Goal: Transaction & Acquisition: Purchase product/service

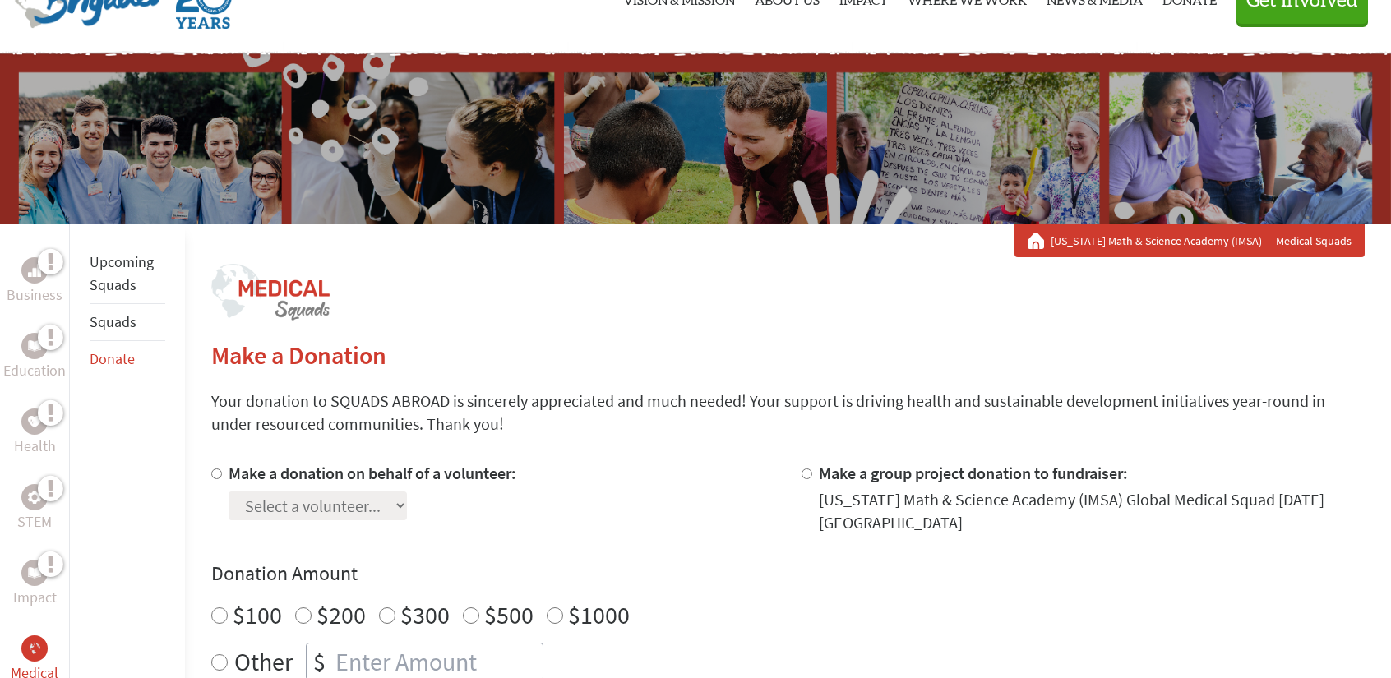
scroll to position [411, 0]
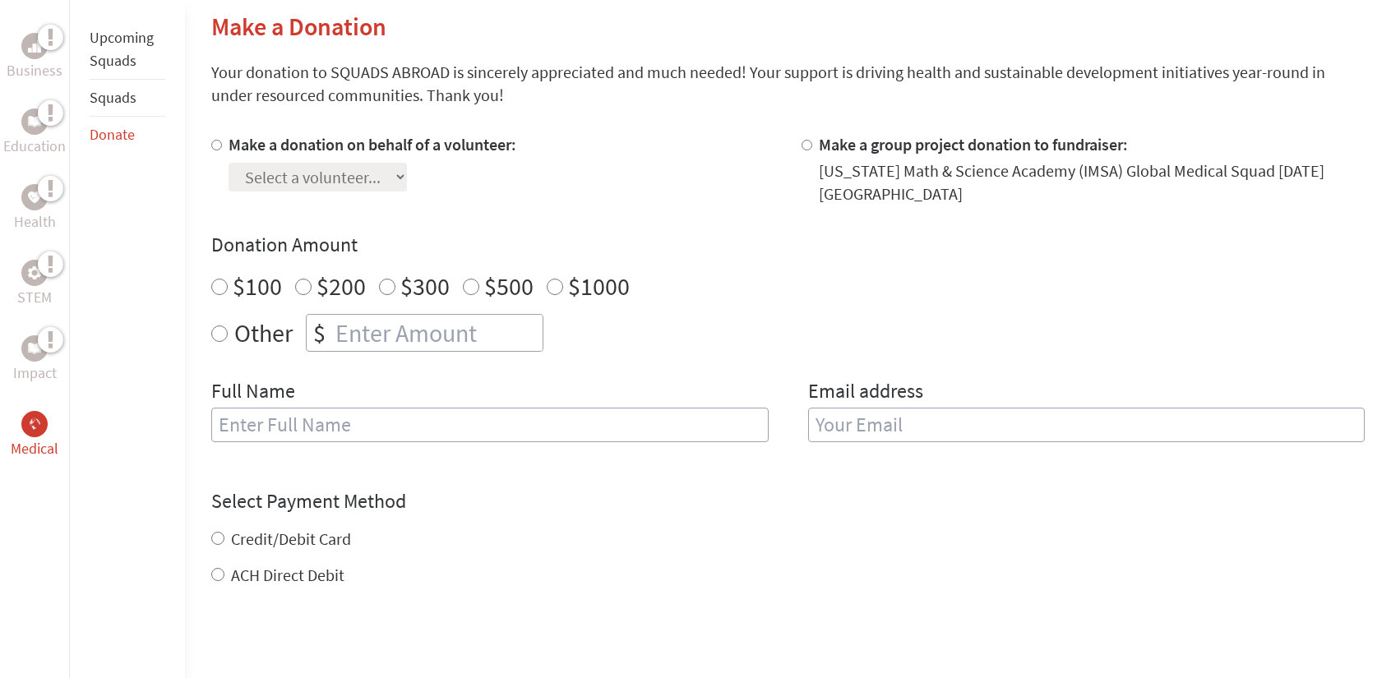
radio input "true"
click at [418, 337] on input "number" at bounding box center [437, 333] width 210 height 36
type input "250"
click at [399, 429] on input "text" at bounding box center [489, 425] width 556 height 35
type input "[PERSON_NAME]"
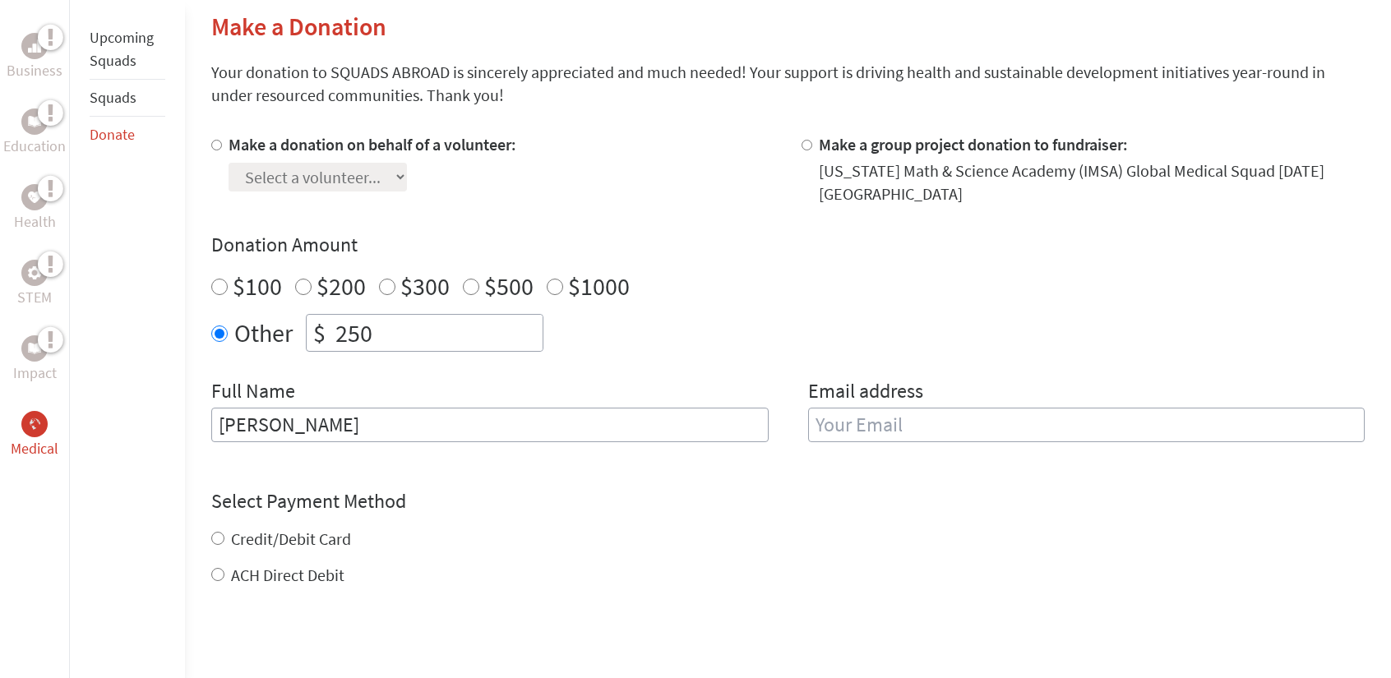
click at [313, 430] on input "[PERSON_NAME]" at bounding box center [489, 425] width 556 height 35
click at [801, 149] on input "Make a group project donation to fundraiser:" at bounding box center [806, 145] width 11 height 11
radio input "true"
click at [226, 142] on div "Make a donation on behalf of a volunteer: Select a volunteer... [PERSON_NAME] […" at bounding box center [492, 169] width 563 height 72
click at [219, 149] on input "Make a donation on behalf of a volunteer:" at bounding box center [216, 145] width 11 height 11
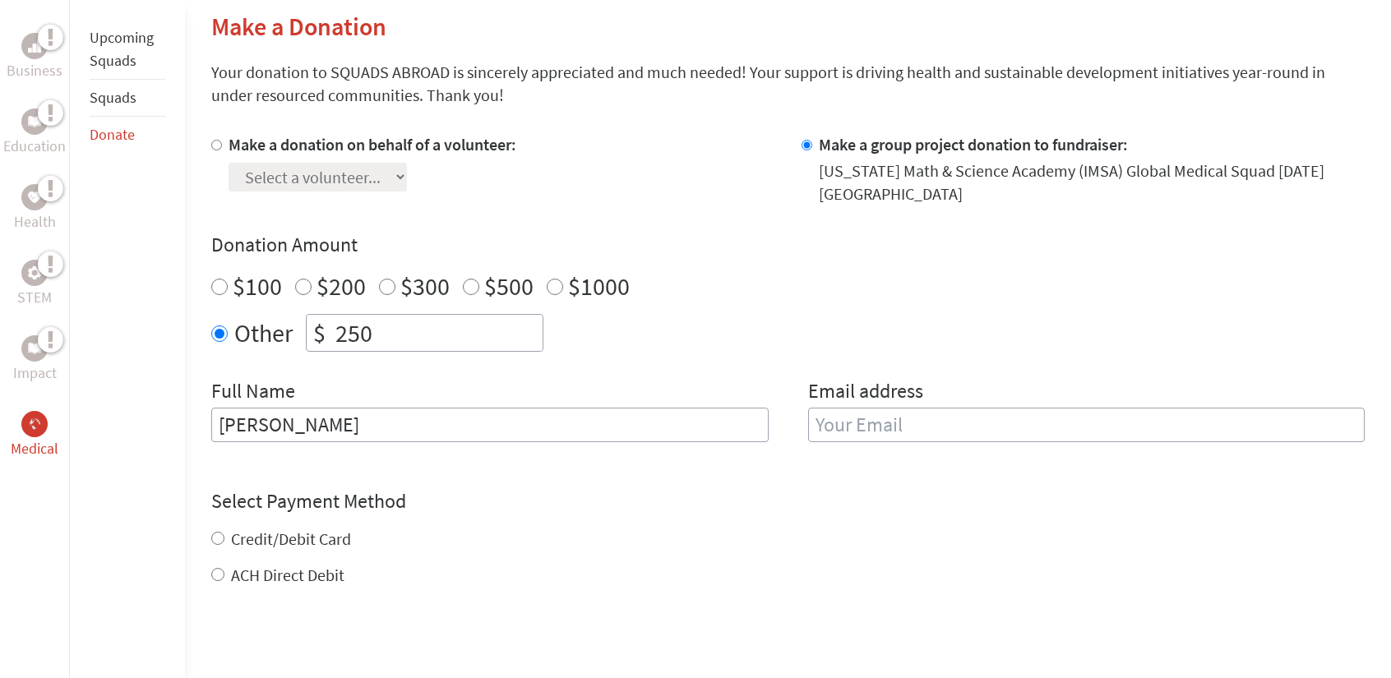
radio input "true"
click at [797, 159] on div "Make a donation on behalf of a volunteer: Select a volunteer... [PERSON_NAME] […" at bounding box center [787, 169] width 1153 height 72
click at [810, 153] on div at bounding box center [809, 169] width 17 height 72
click at [801, 150] on div at bounding box center [809, 169] width 17 height 72
click at [804, 145] on input "Make a group project donation to fundraiser:" at bounding box center [806, 145] width 11 height 11
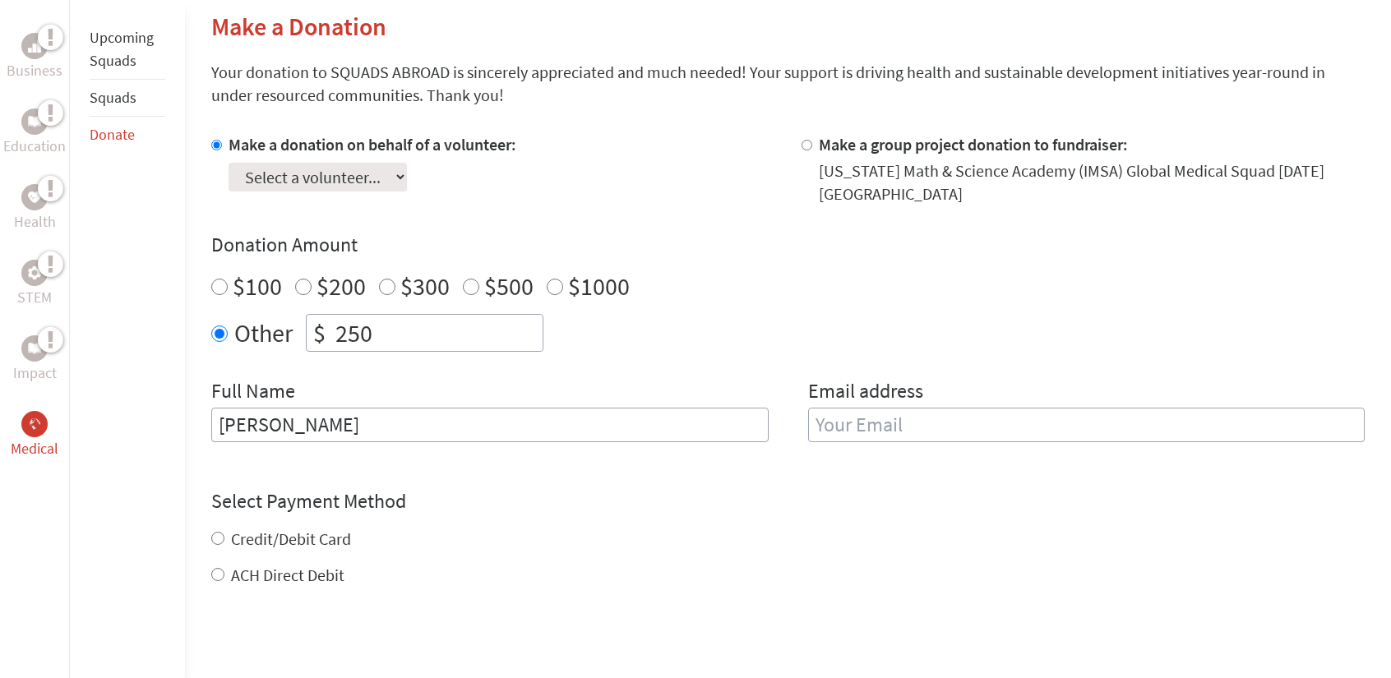
radio input "true"
click at [812, 145] on div at bounding box center [809, 169] width 17 height 72
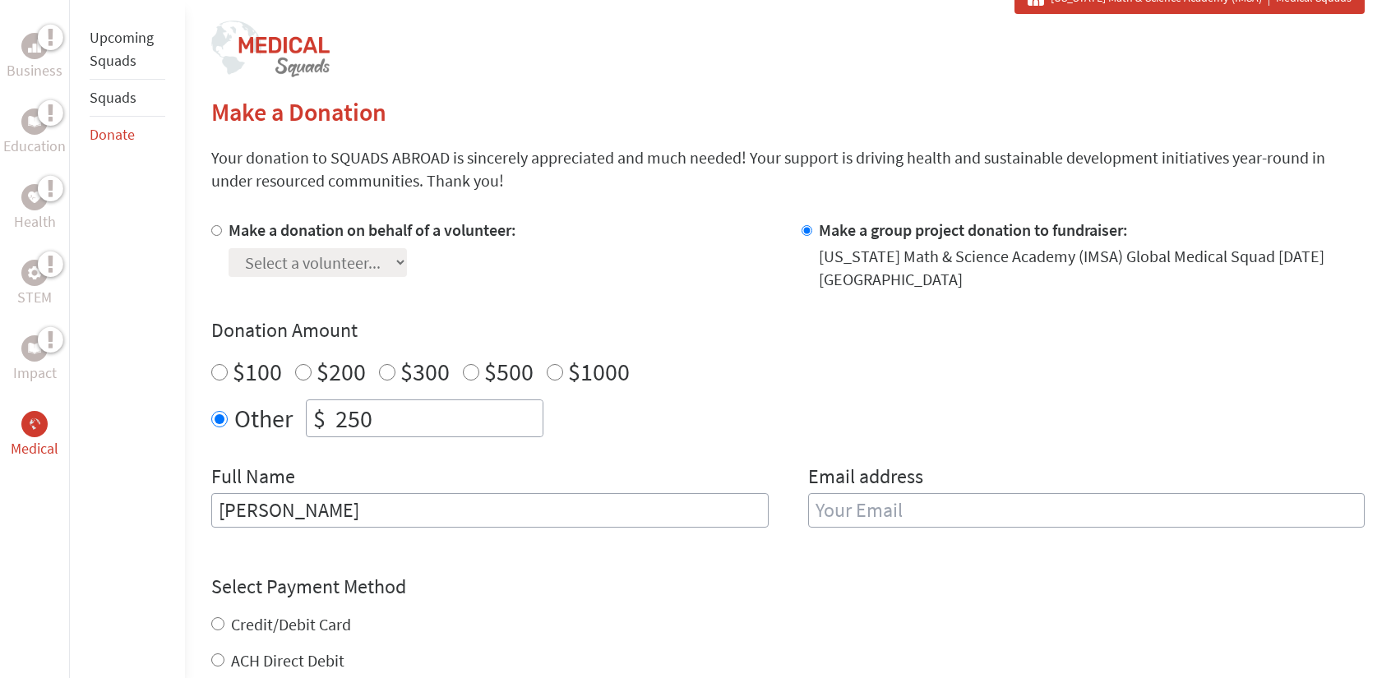
scroll to position [329, 0]
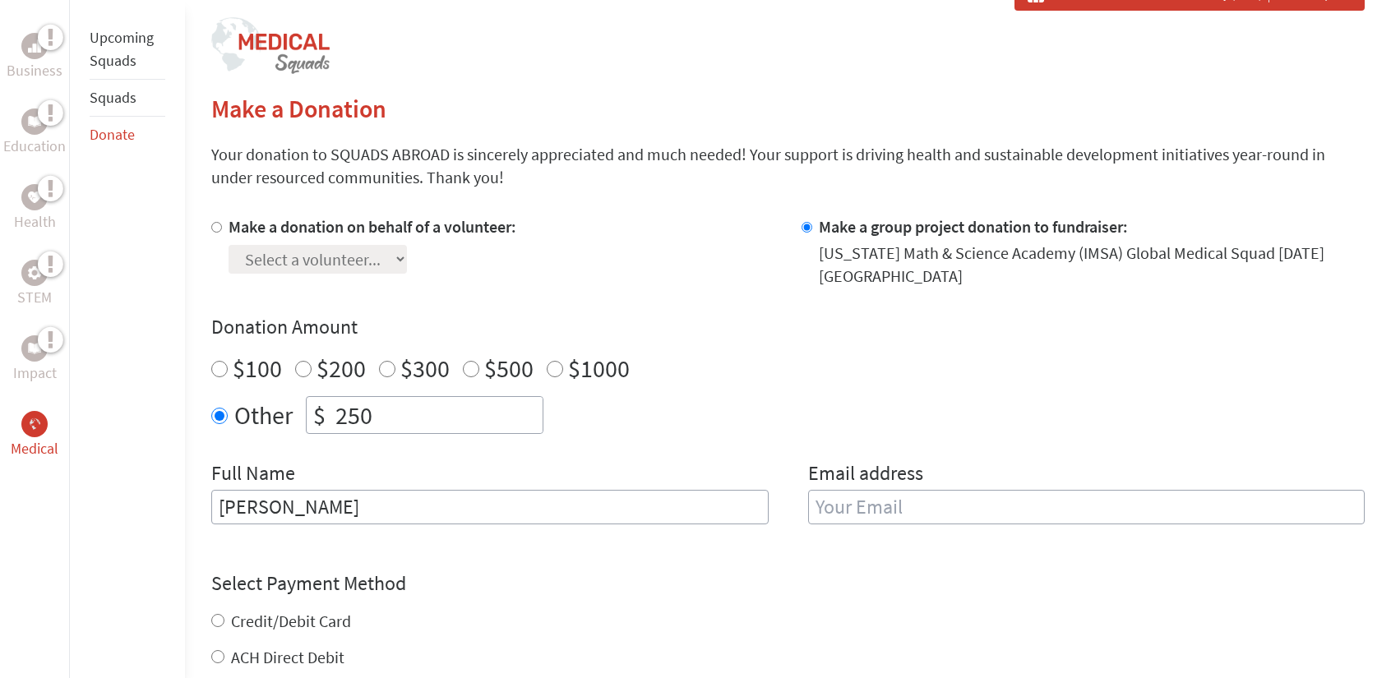
click at [343, 507] on input "[PERSON_NAME]" at bounding box center [489, 507] width 556 height 35
type input "[PERSON_NAME] [PERSON_NAME]"
type input "p"
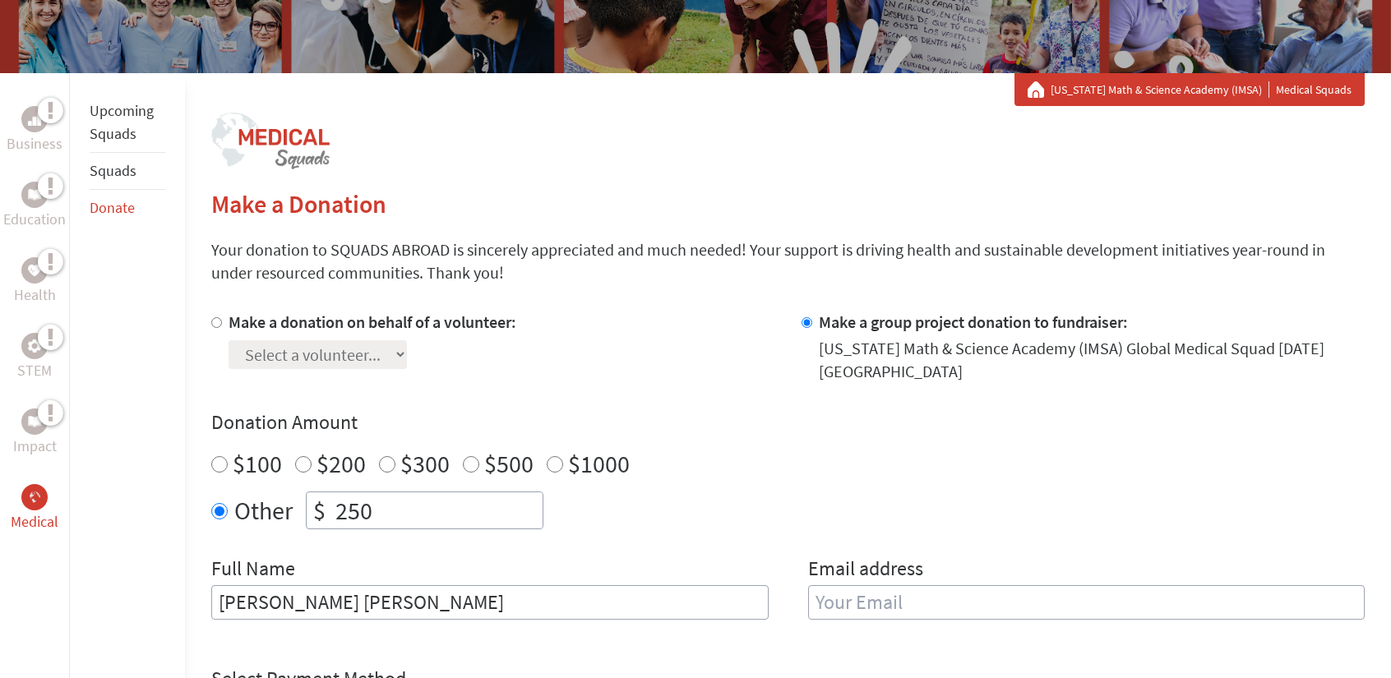
scroll to position [411, 0]
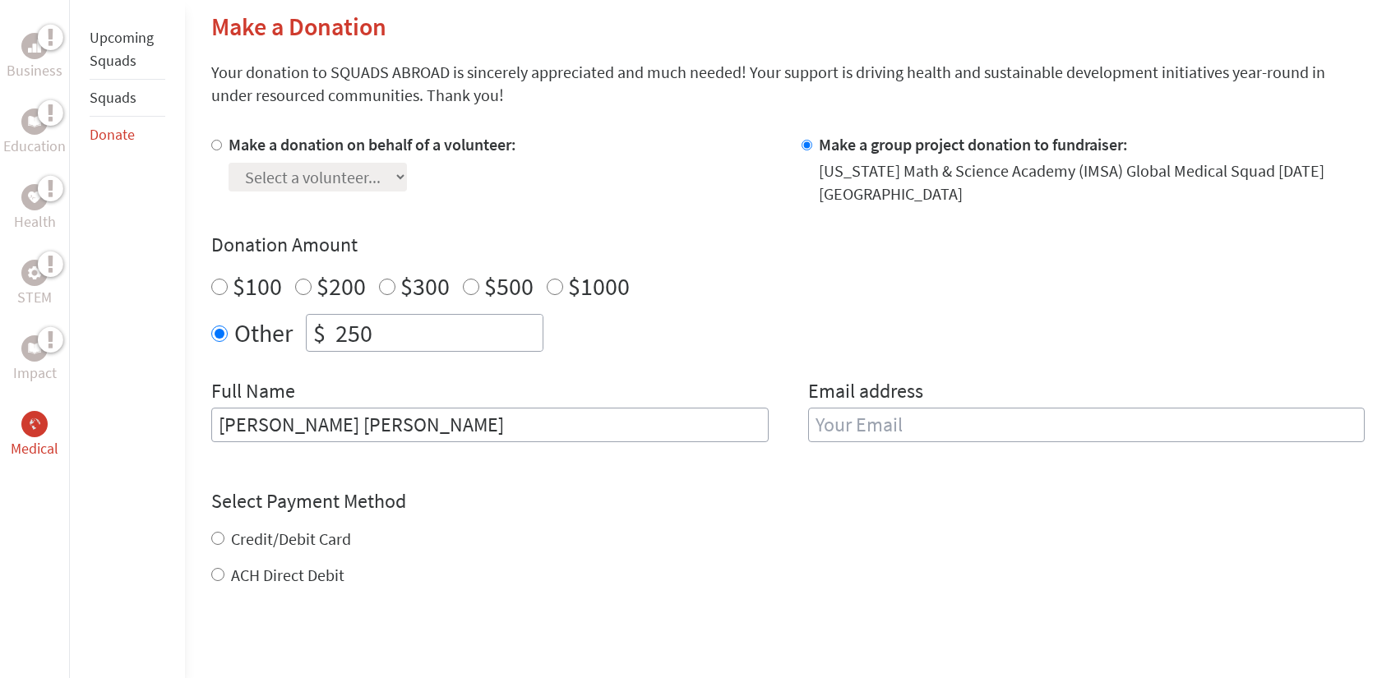
click at [871, 416] on input "email" at bounding box center [1086, 425] width 556 height 35
type input "[EMAIL_ADDRESS][DOMAIN_NAME]"
click at [217, 543] on div "Credit/Debit Card ACH Direct Debit" at bounding box center [787, 557] width 1153 height 59
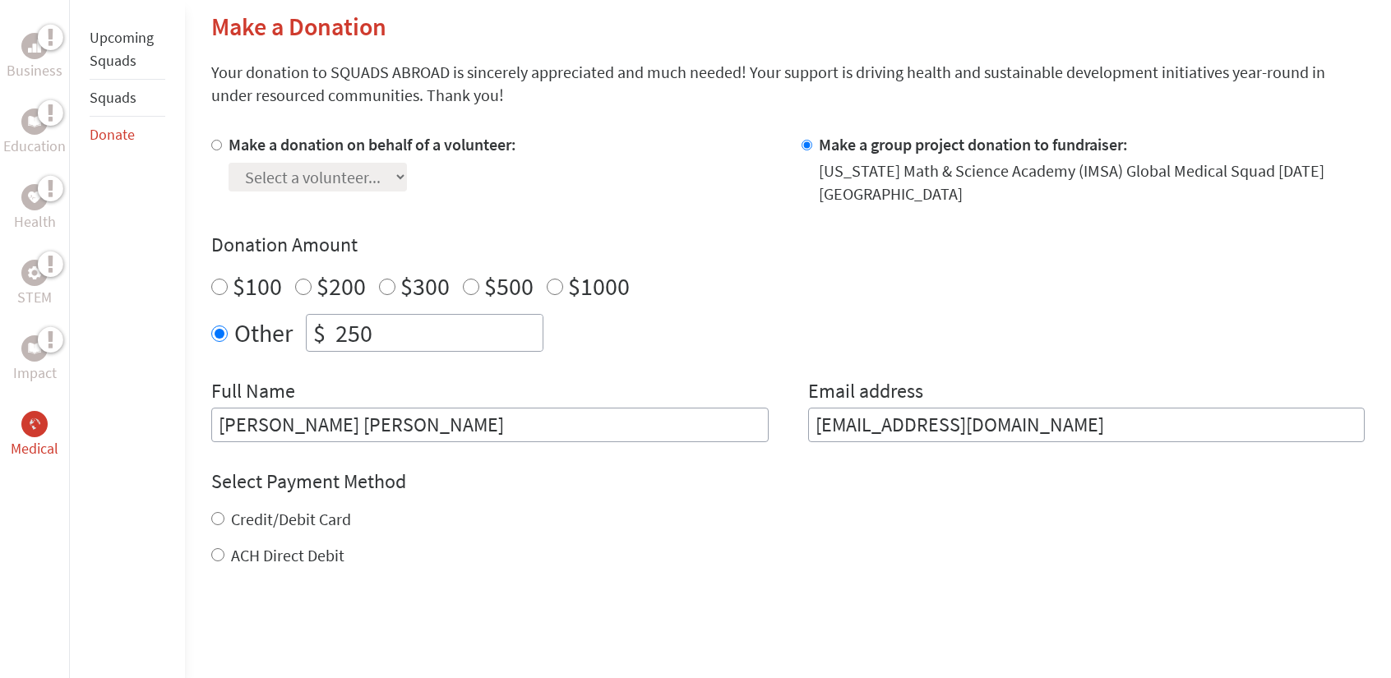
click at [219, 525] on div "Credit/Debit Card" at bounding box center [787, 519] width 1153 height 23
click at [219, 521] on input "Credit/Debit Card" at bounding box center [217, 518] width 13 height 13
radio input "true"
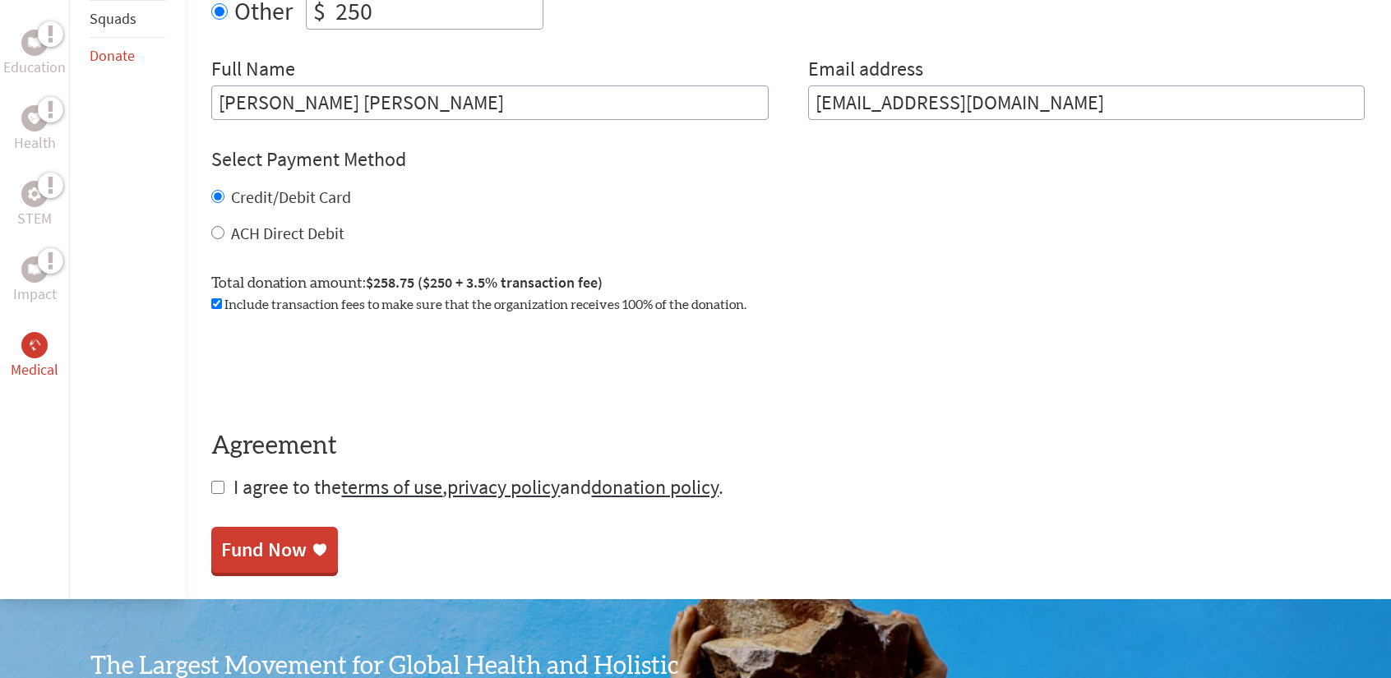
scroll to position [740, 0]
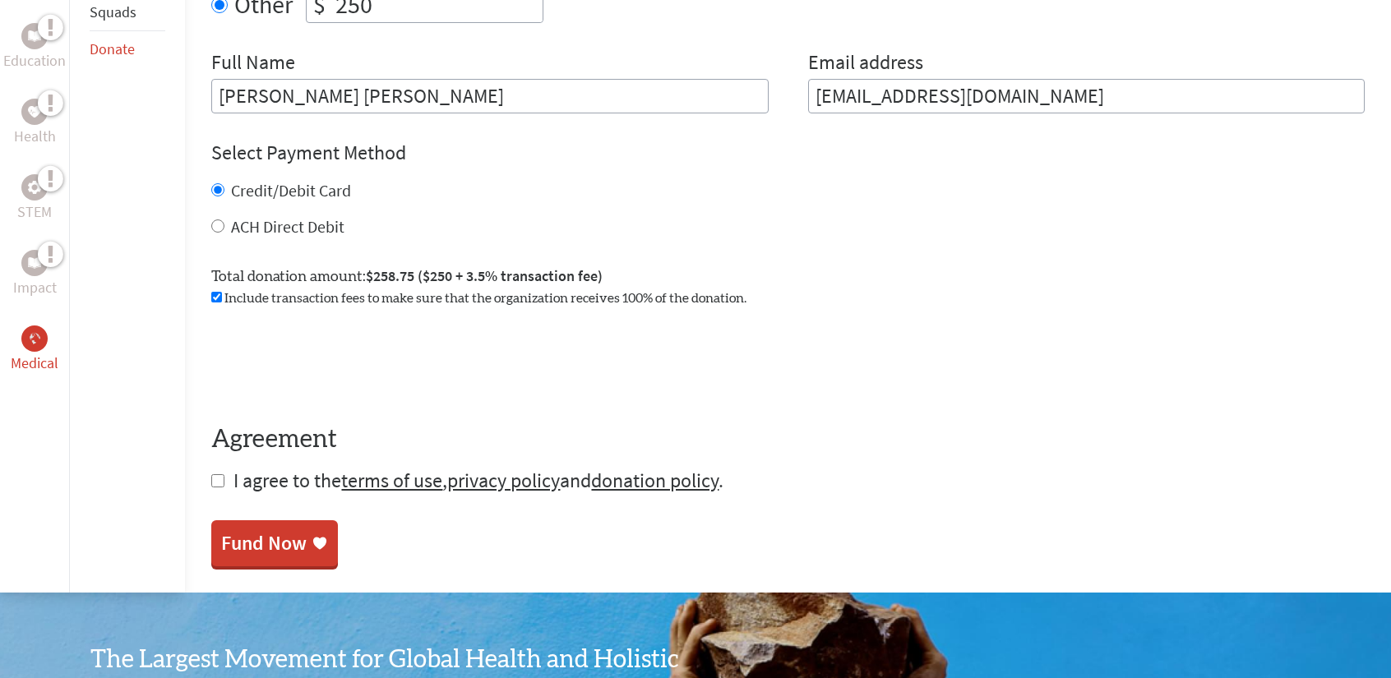
click at [219, 479] on input "checkbox" at bounding box center [217, 480] width 13 height 13
checkbox input "true"
click at [217, 305] on div "Include transaction fees to make sure that the organization receives 100% of th…" at bounding box center [787, 299] width 1153 height 20
click at [217, 296] on input "checkbox" at bounding box center [216, 297] width 11 height 11
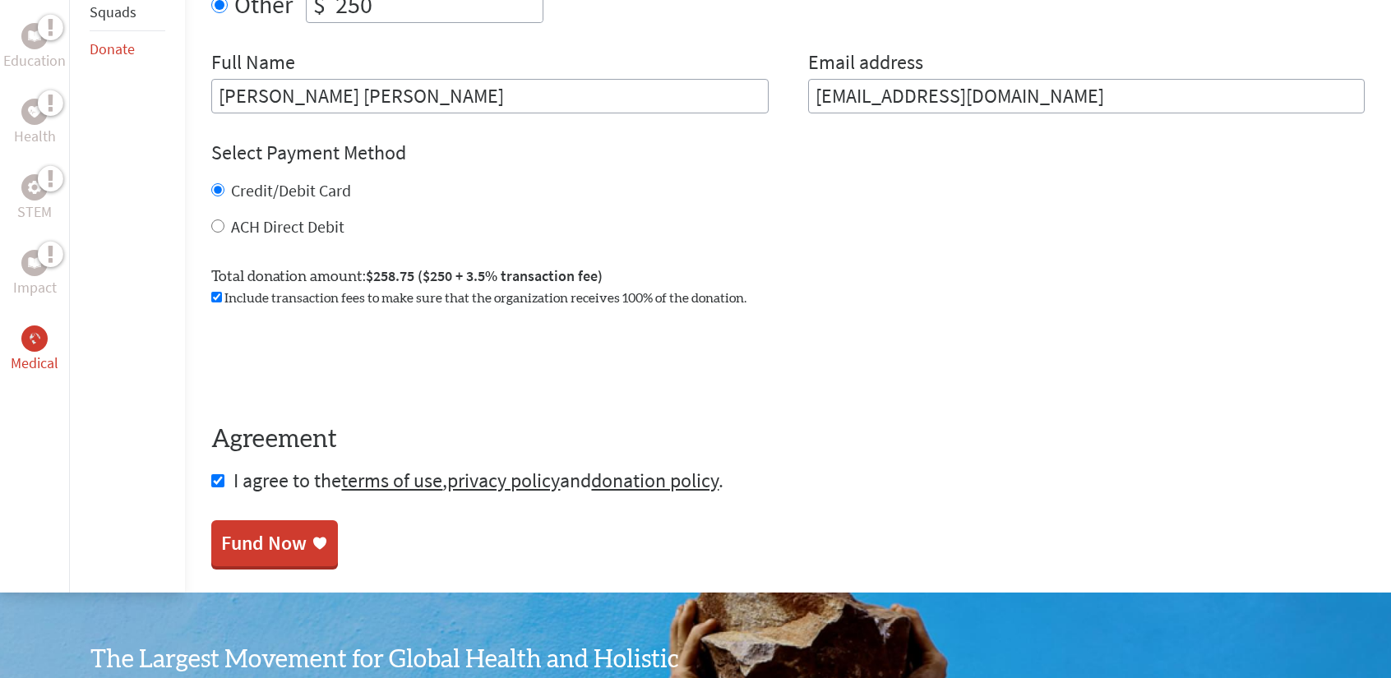
click at [217, 296] on input "checkbox" at bounding box center [216, 297] width 11 height 11
click at [280, 534] on div "Fund Now" at bounding box center [263, 545] width 85 height 26
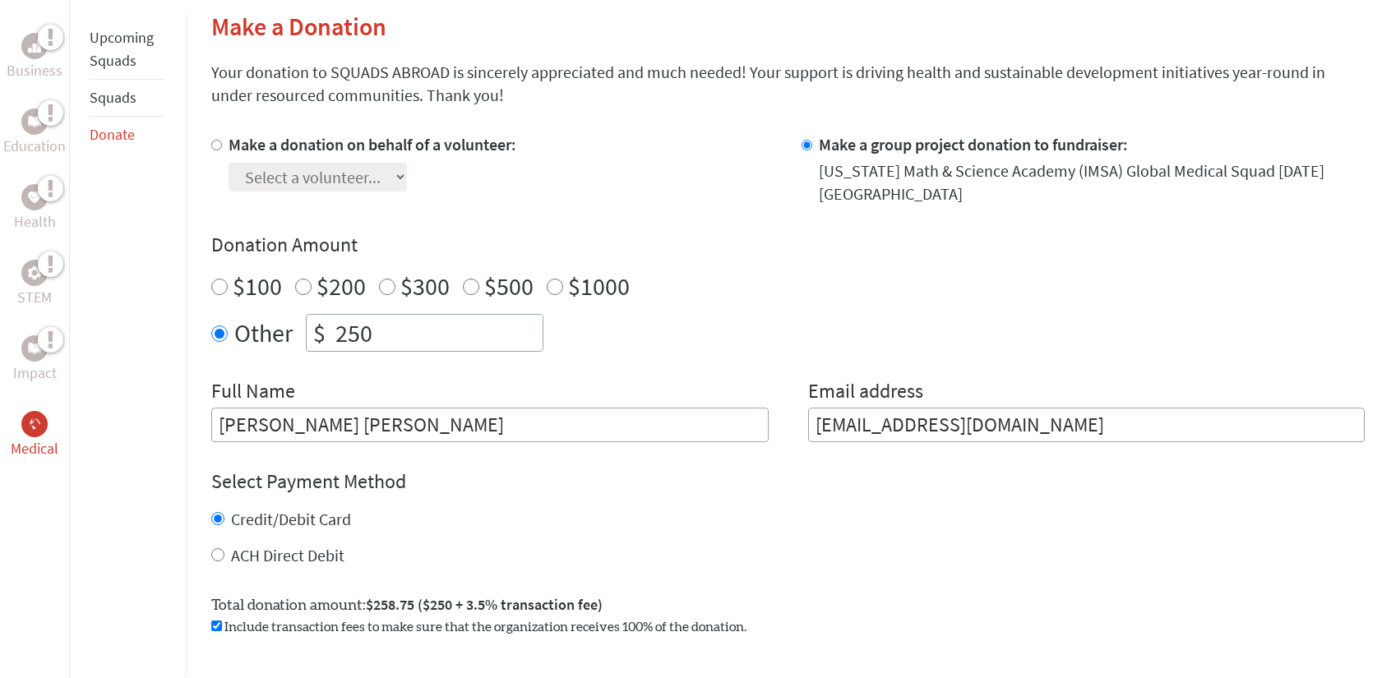
scroll to position [441, 0]
